Goal: Information Seeking & Learning: Learn about a topic

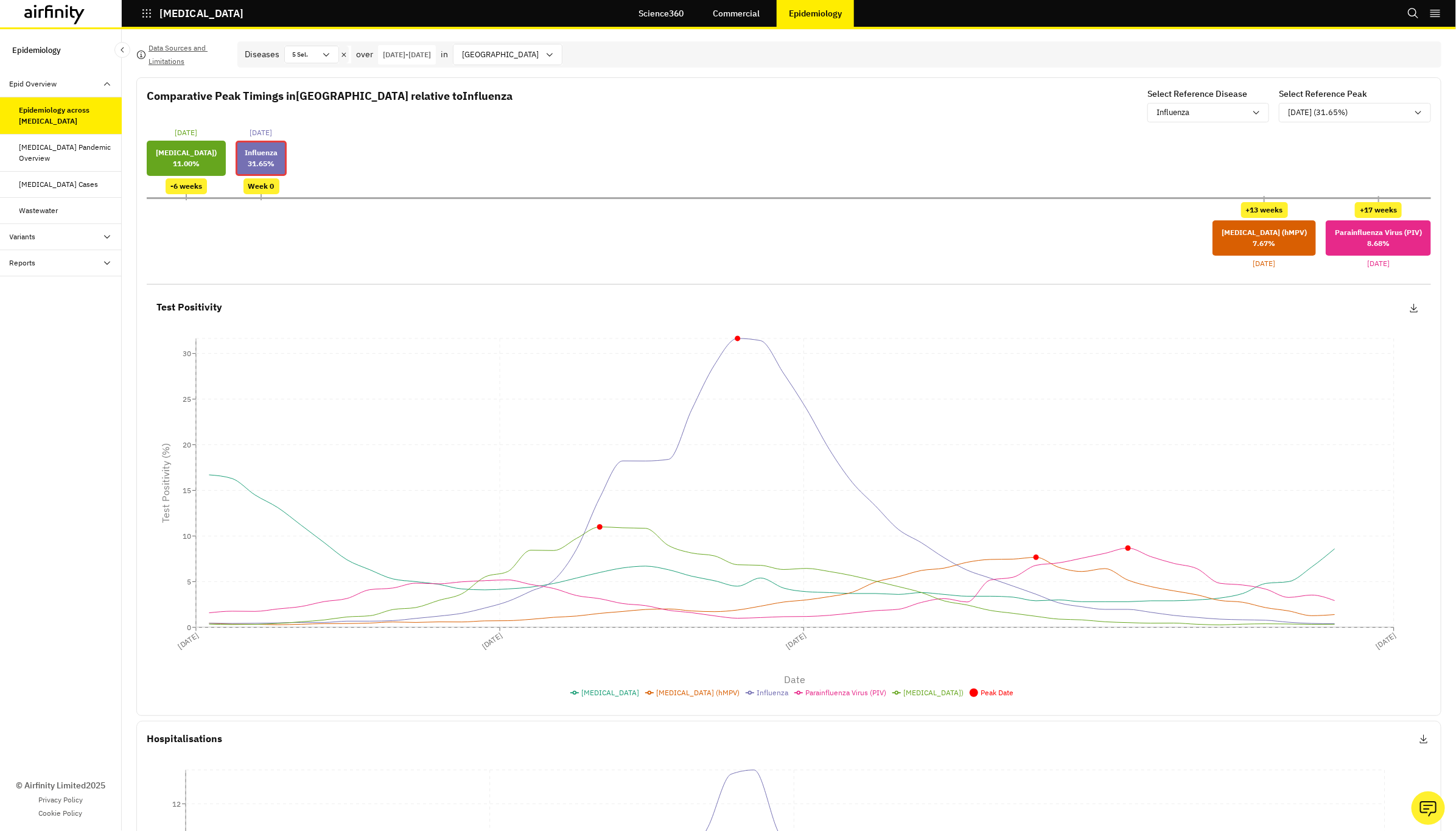
drag, startPoint x: 1044, startPoint y: 397, endPoint x: 57, endPoint y: 156, distance: 1016.0
click at [57, 156] on div "[MEDICAL_DATA] Pandemic Overview" at bounding box center [66, 153] width 93 height 22
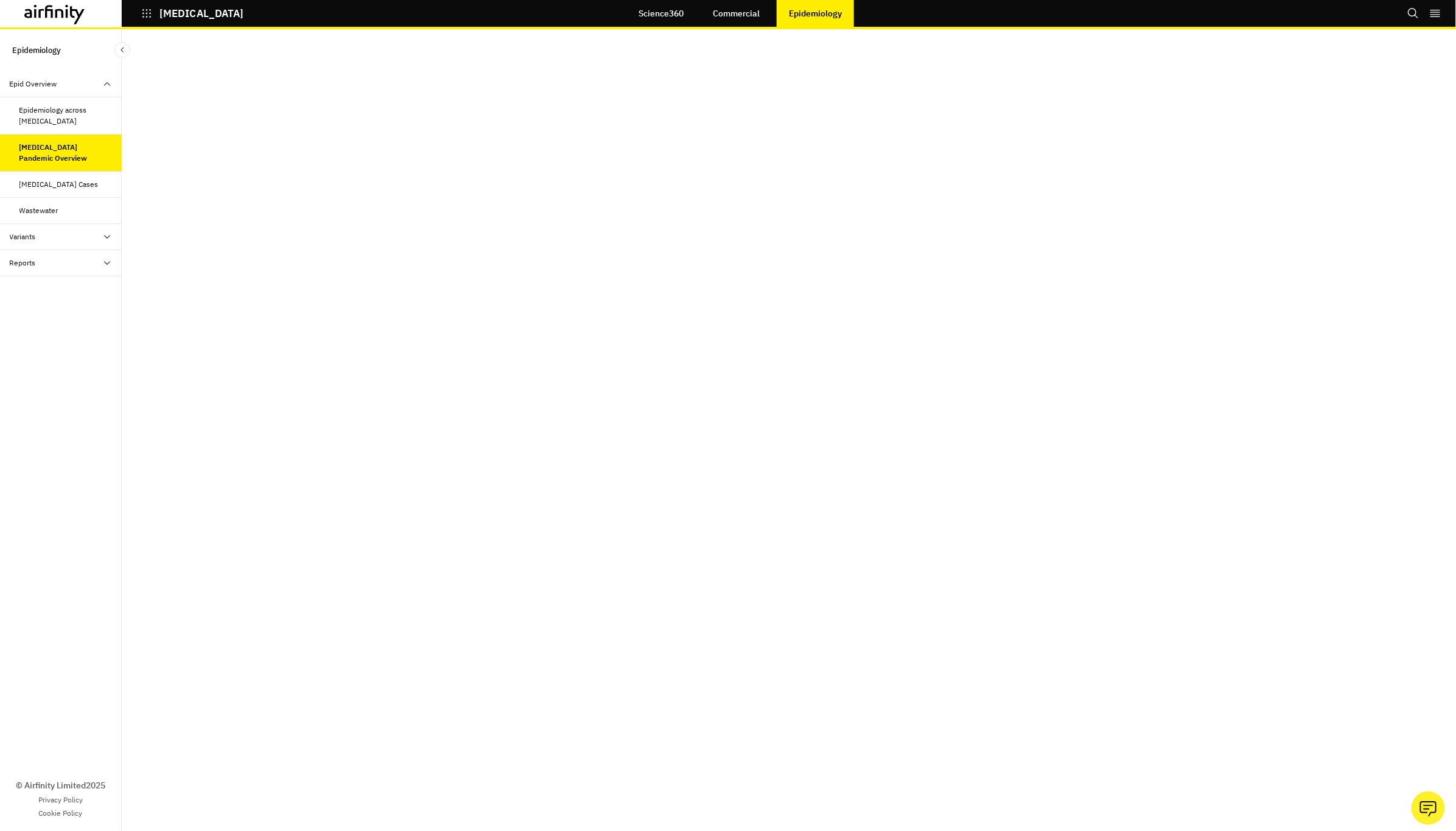
click at [78, 182] on div "Respiratory Disease Cases" at bounding box center [59, 184] width 79 height 11
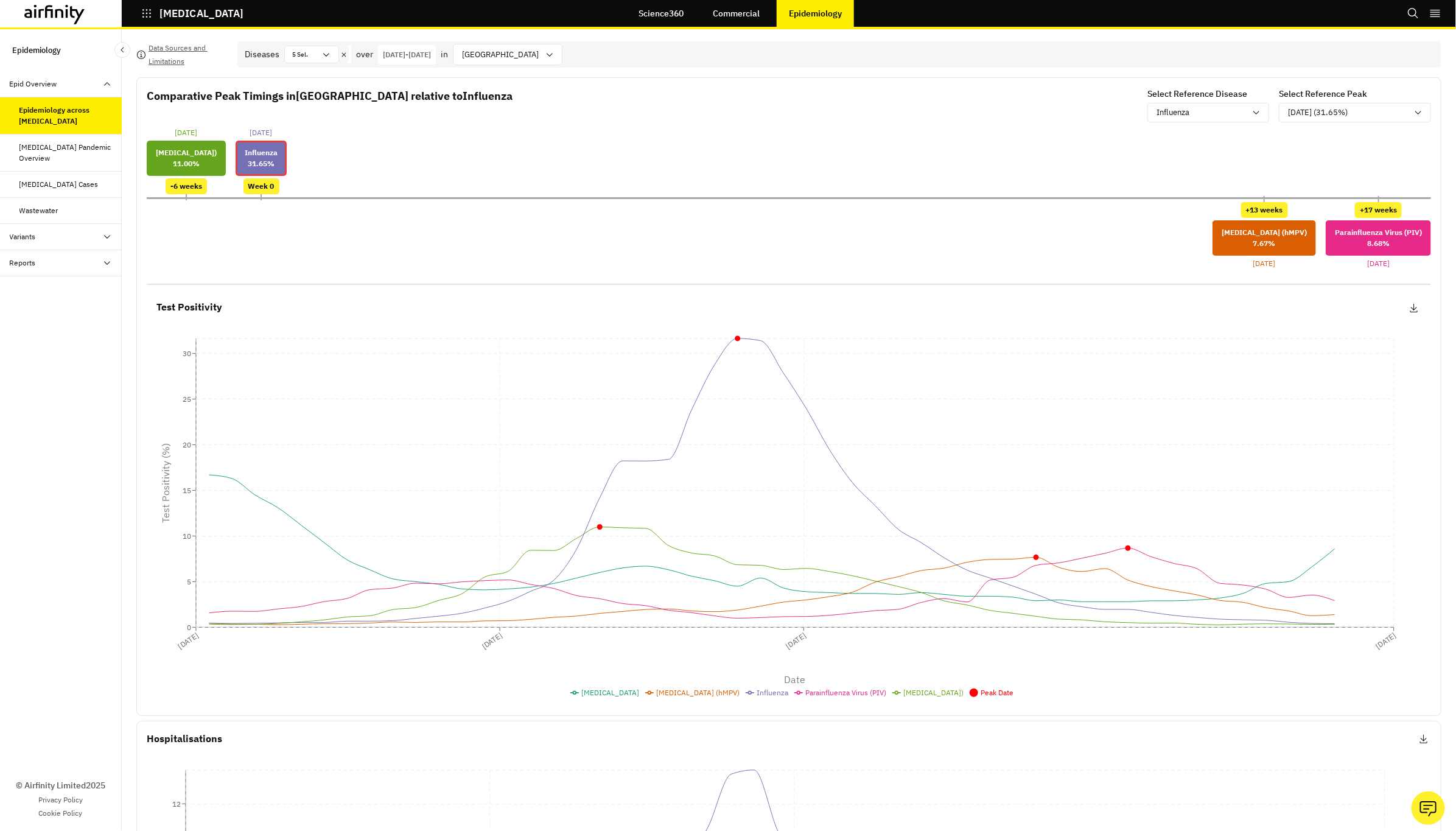
click at [3, 10] on div at bounding box center [61, 13] width 122 height 28
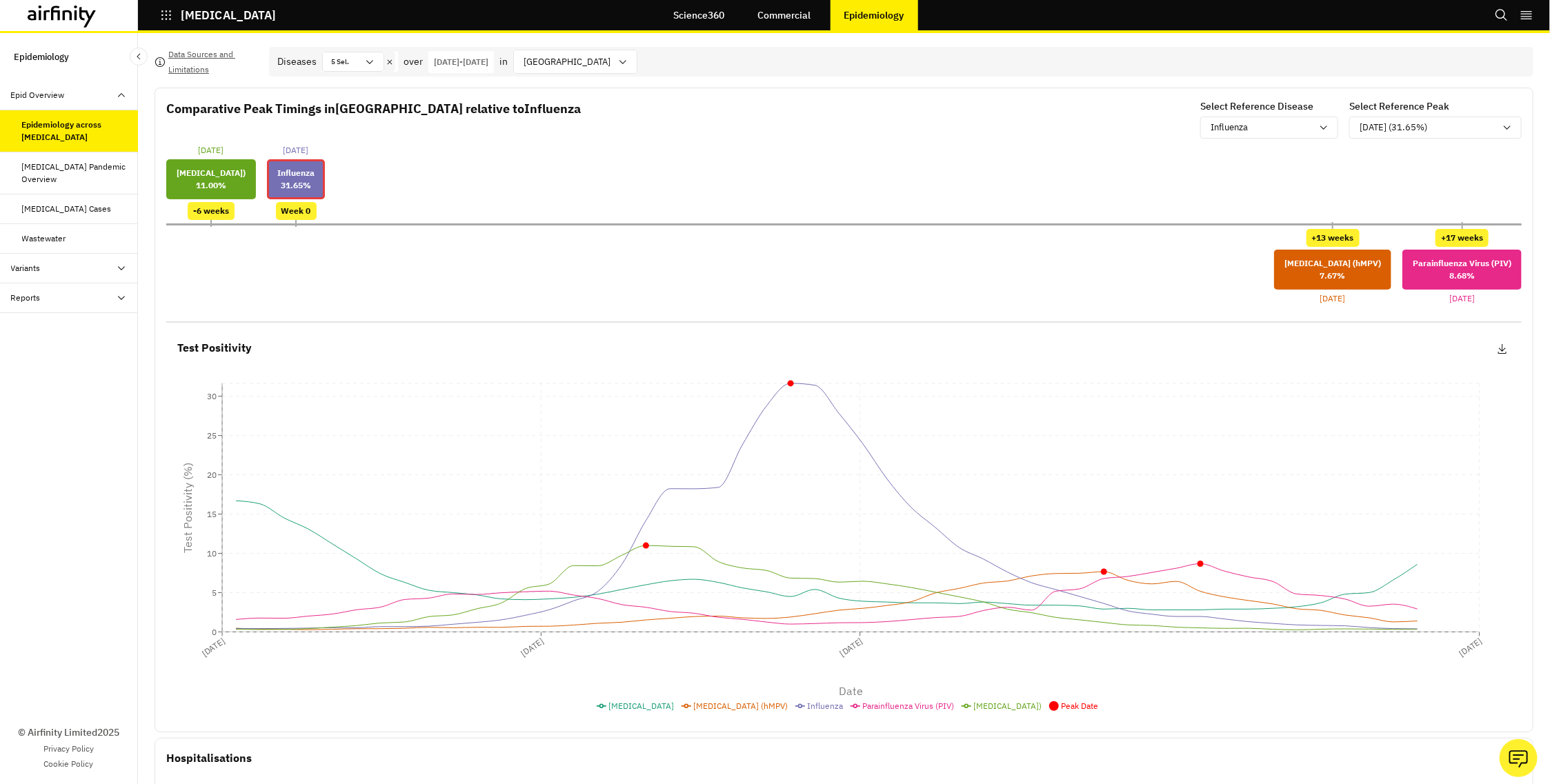
click at [73, 198] on div "[MEDICAL_DATA] Cases" at bounding box center [69, 209] width 138 height 30
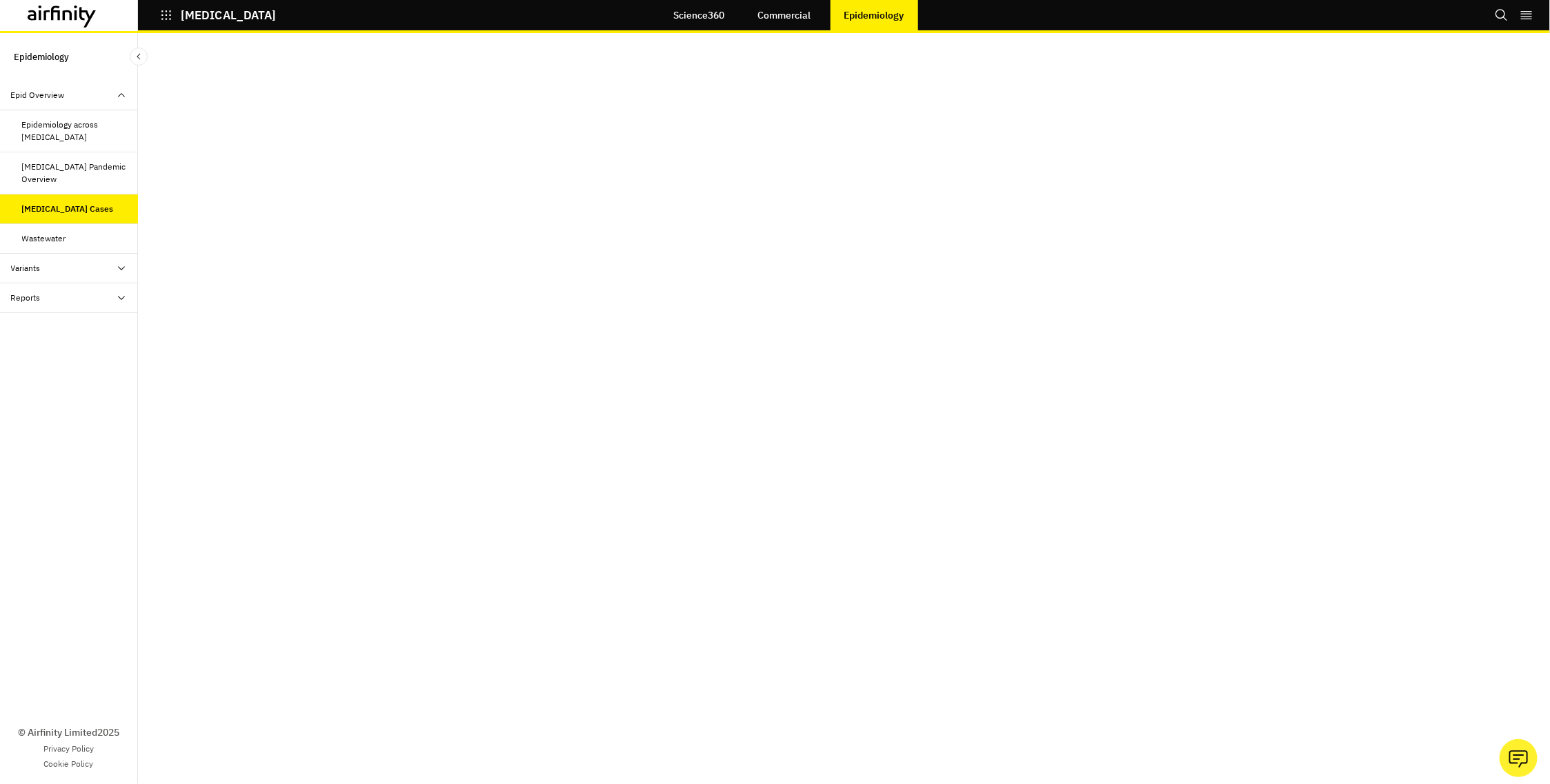
click at [48, 124] on div "Epidemiology across [MEDICAL_DATA]" at bounding box center [74, 131] width 105 height 25
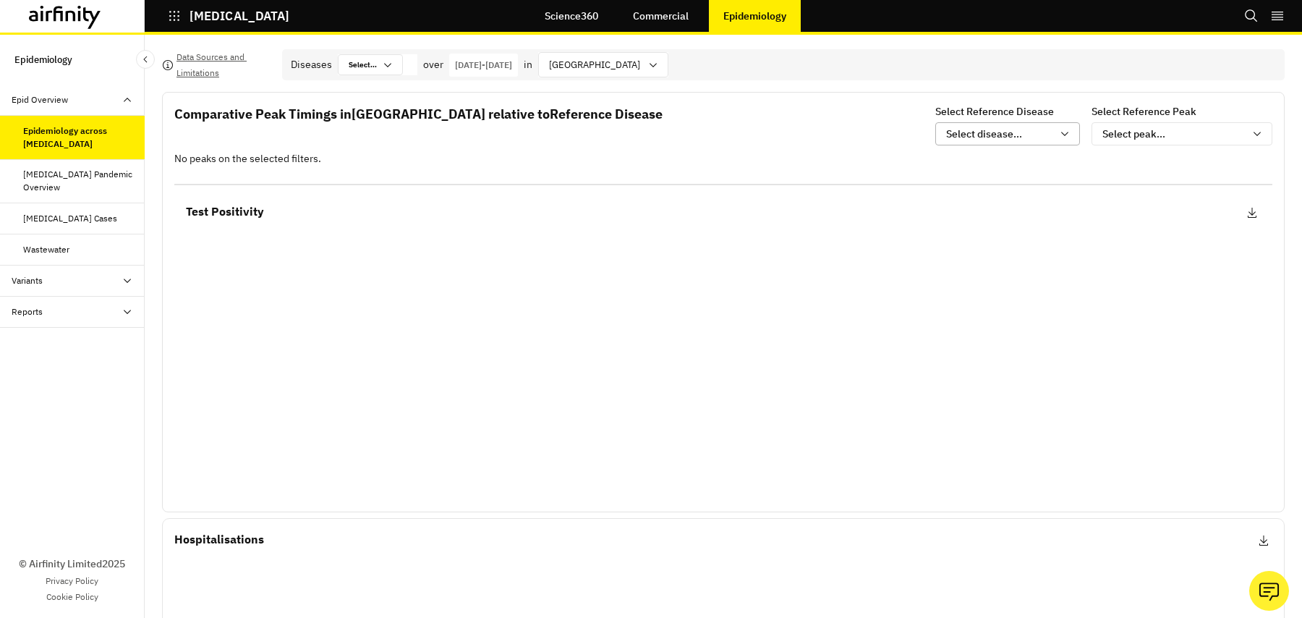
click at [1041, 127] on div "Select disease..." at bounding box center [999, 134] width 106 height 15
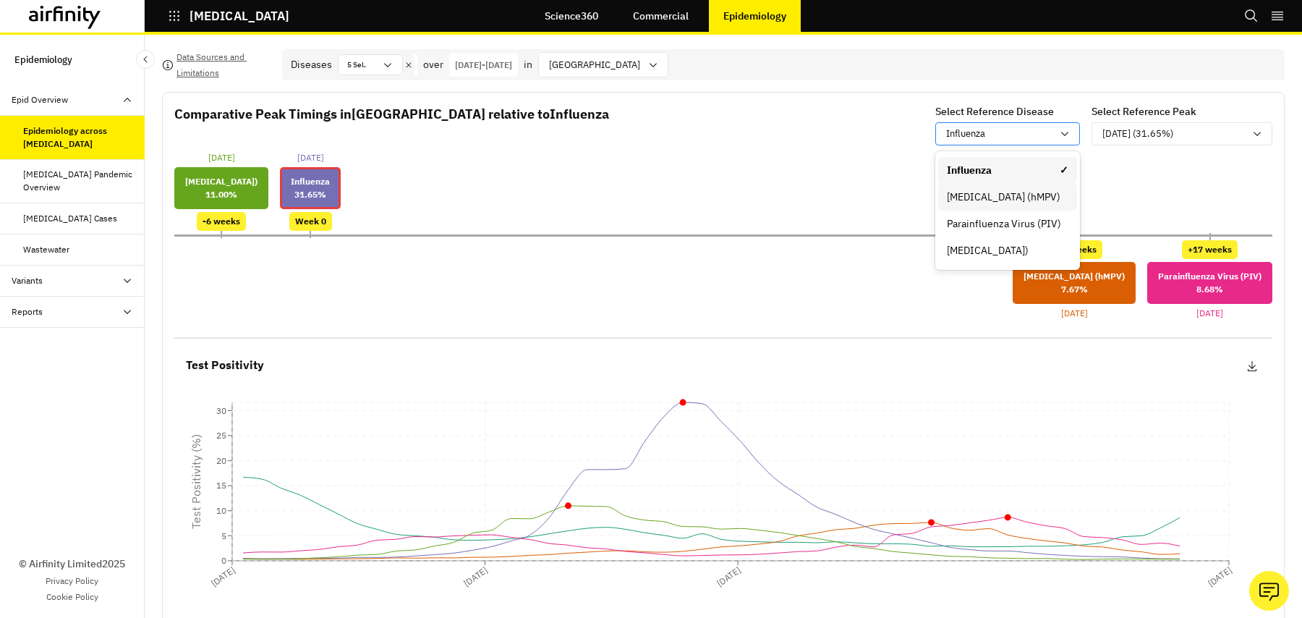
click at [1043, 192] on div "Human metapneumovirus (hMPV)" at bounding box center [1008, 197] width 122 height 15
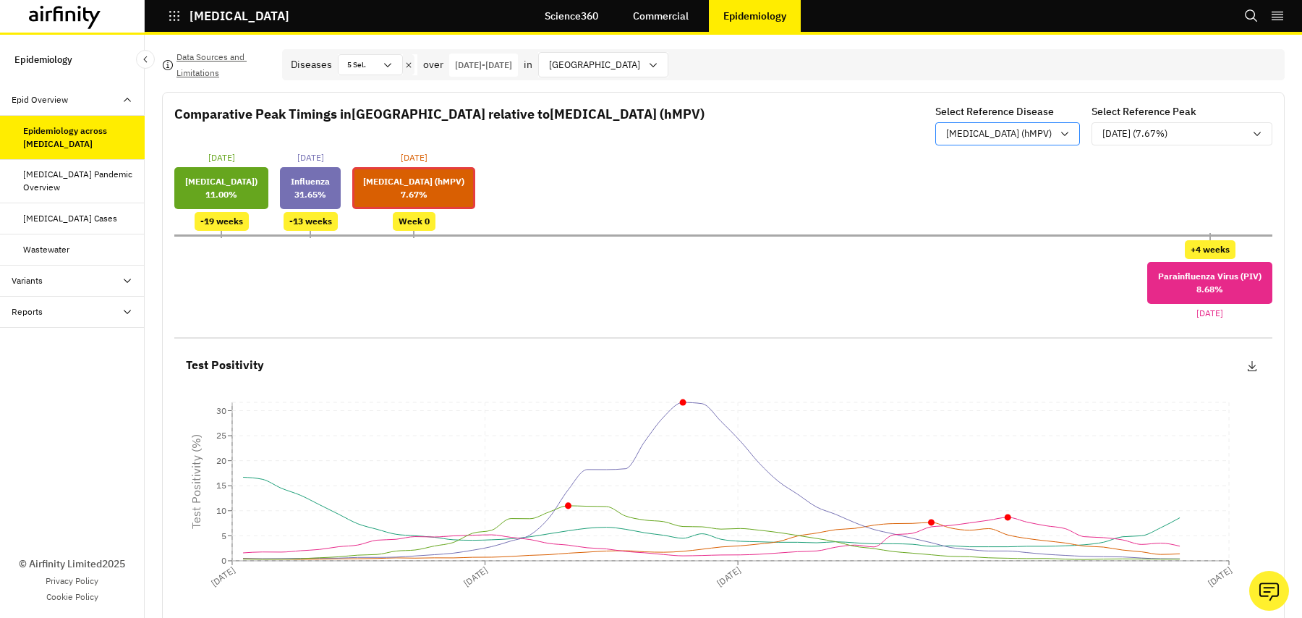
click at [1002, 132] on p "Human metapneumovirus (hMPV)" at bounding box center [999, 134] width 106 height 14
click at [751, 180] on div "21-Dec-2024 Respiratory Syncytial Virus (RSV) 11.00 % -19 weeks 01-Feb-2025 Inf…" at bounding box center [723, 191] width 1098 height 80
click at [1203, 132] on div "03-May-2025 (7.67%)" at bounding box center [1173, 134] width 142 height 14
click at [952, 216] on div "21-Dec-2024 Respiratory Syncytial Virus (RSV) 11.00 % -19 weeks 01-Feb-2025 Inf…" at bounding box center [723, 191] width 1098 height 80
click at [373, 59] on div at bounding box center [370, 65] width 7 height 14
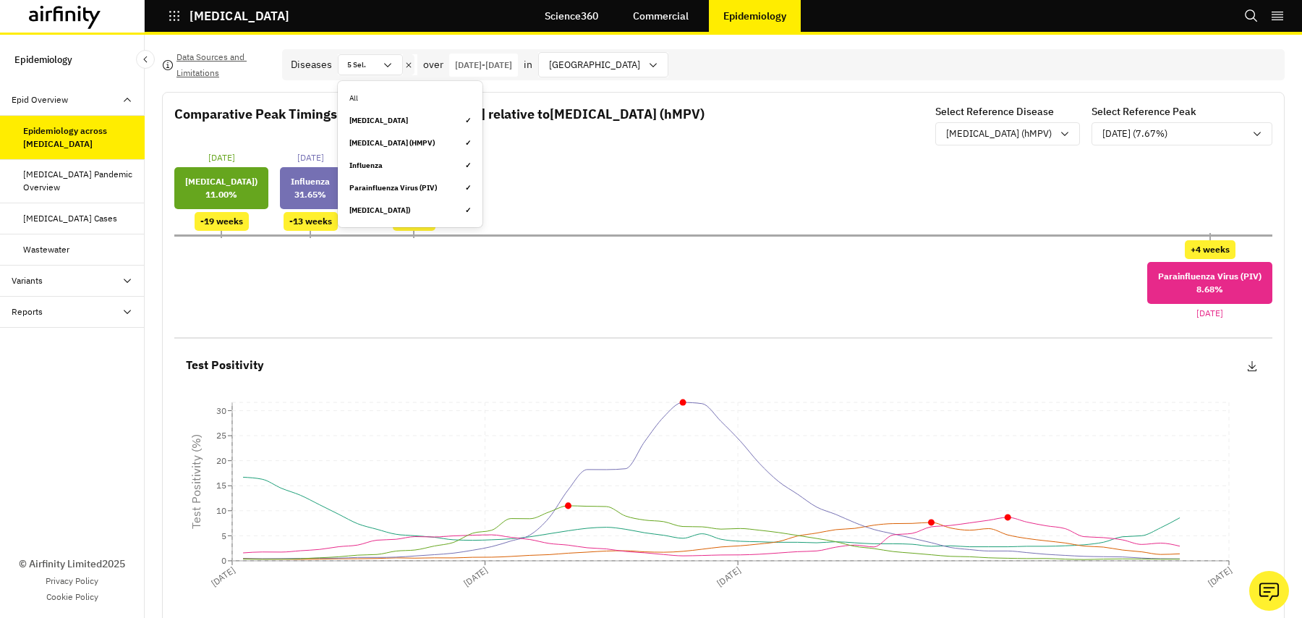
click at [476, 68] on p "20-Aug-2024 - 20-Aug-2025" at bounding box center [483, 65] width 57 height 13
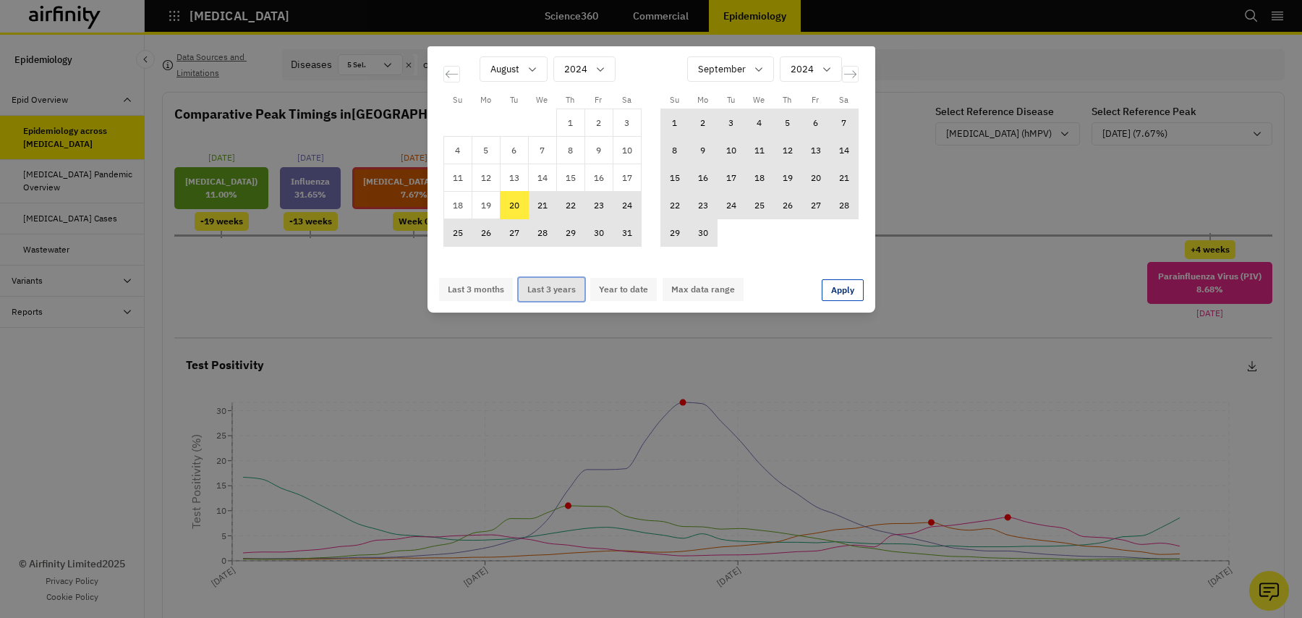
click at [569, 288] on button "Last 3 years" at bounding box center [552, 289] width 66 height 23
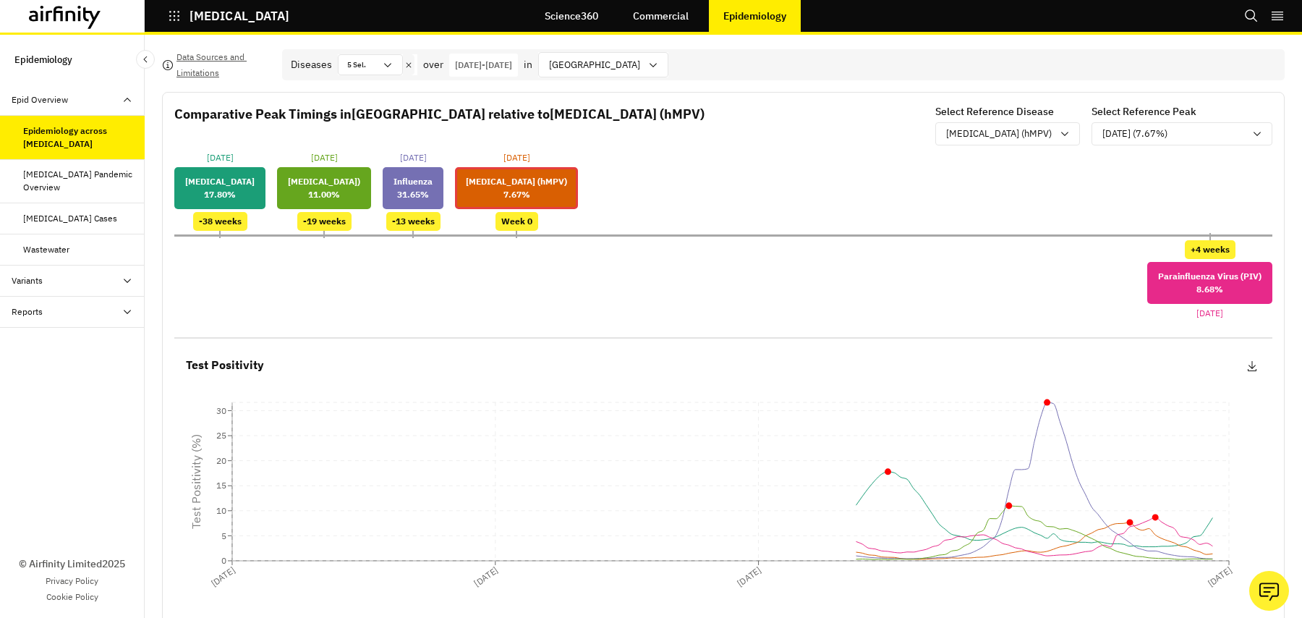
click at [493, 70] on p "20-Aug-2022 - 20-Aug-2025" at bounding box center [483, 65] width 57 height 13
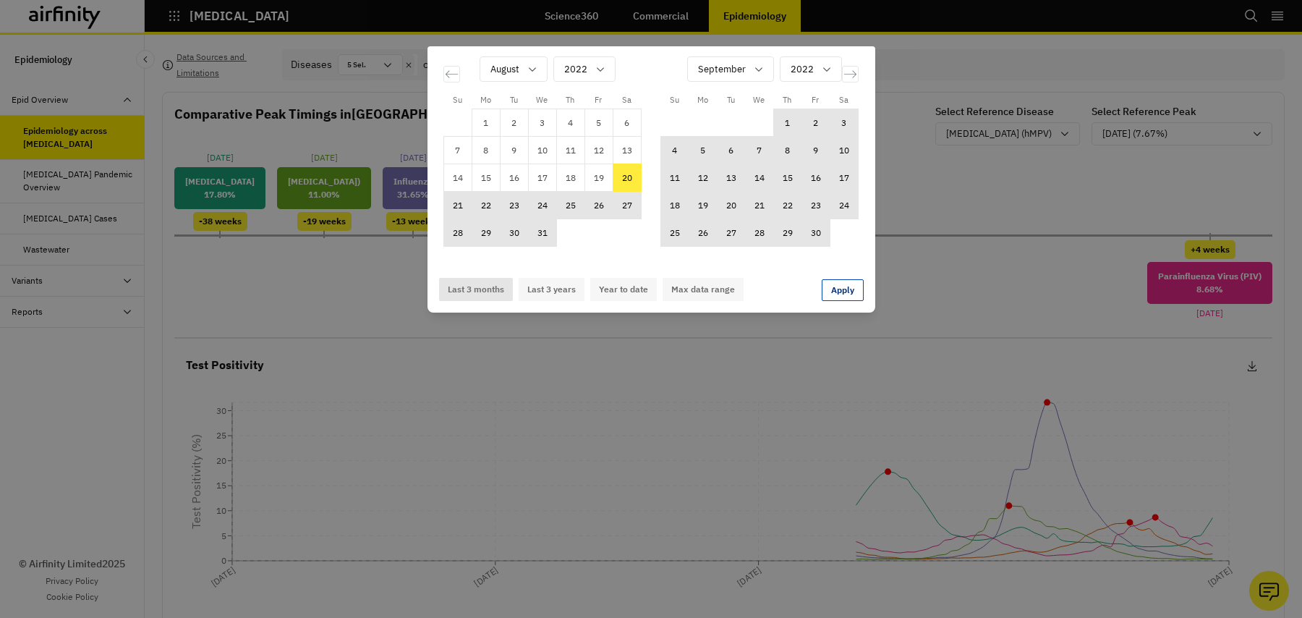
click at [498, 282] on button "Last 3 months" at bounding box center [476, 289] width 74 height 23
